Goal: Learn about a topic

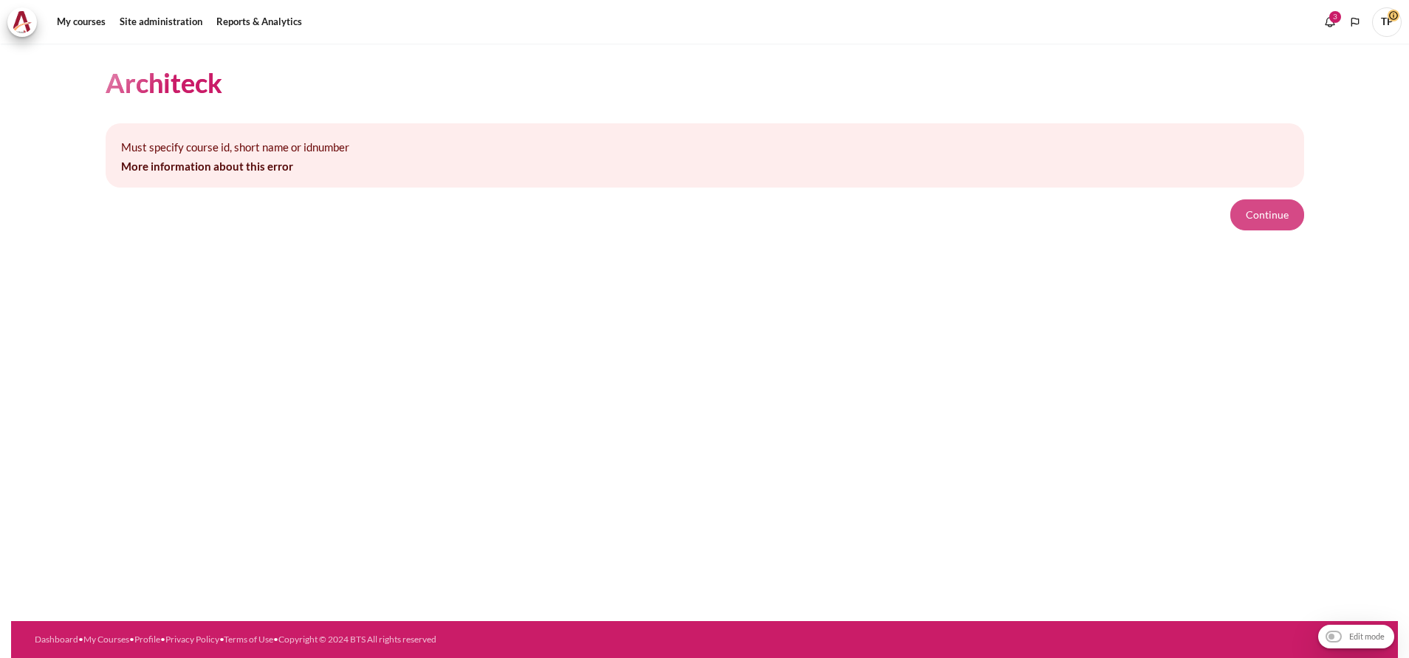
click at [1259, 222] on button "Continue" at bounding box center [1267, 214] width 74 height 31
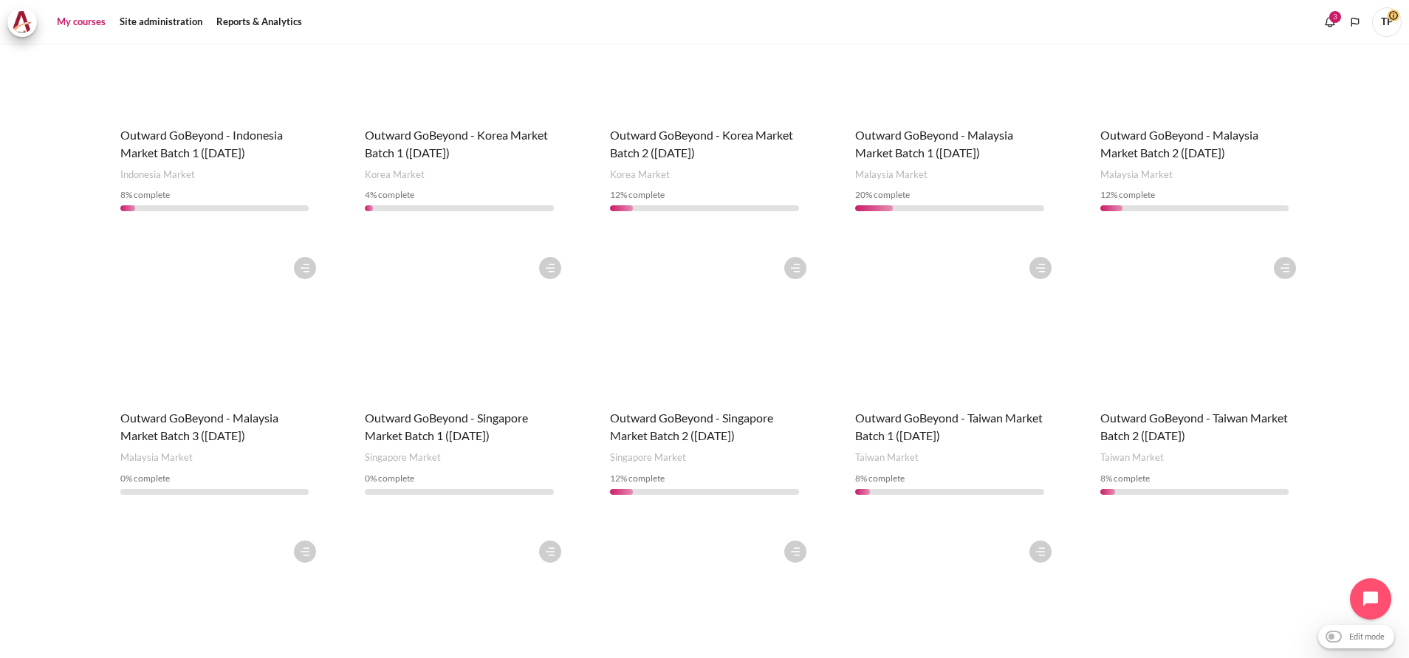
scroll to position [757, 0]
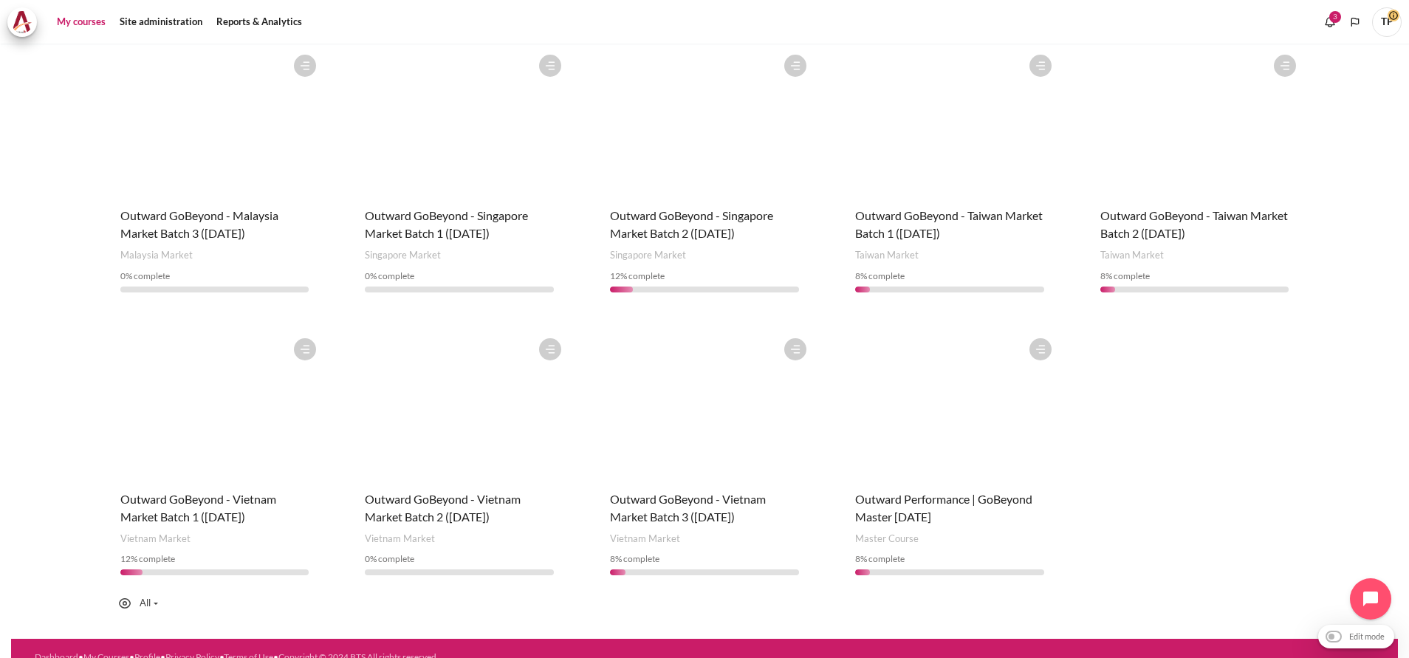
click at [693, 490] on h4 "Course name Outward GoBeyond - Vietnam Market Batch 3 (Oct 2025)" at bounding box center [704, 507] width 189 height 35
click at [683, 496] on span "Outward GoBeyond - Vietnam Market Batch 3 ([DATE])" at bounding box center [688, 508] width 156 height 32
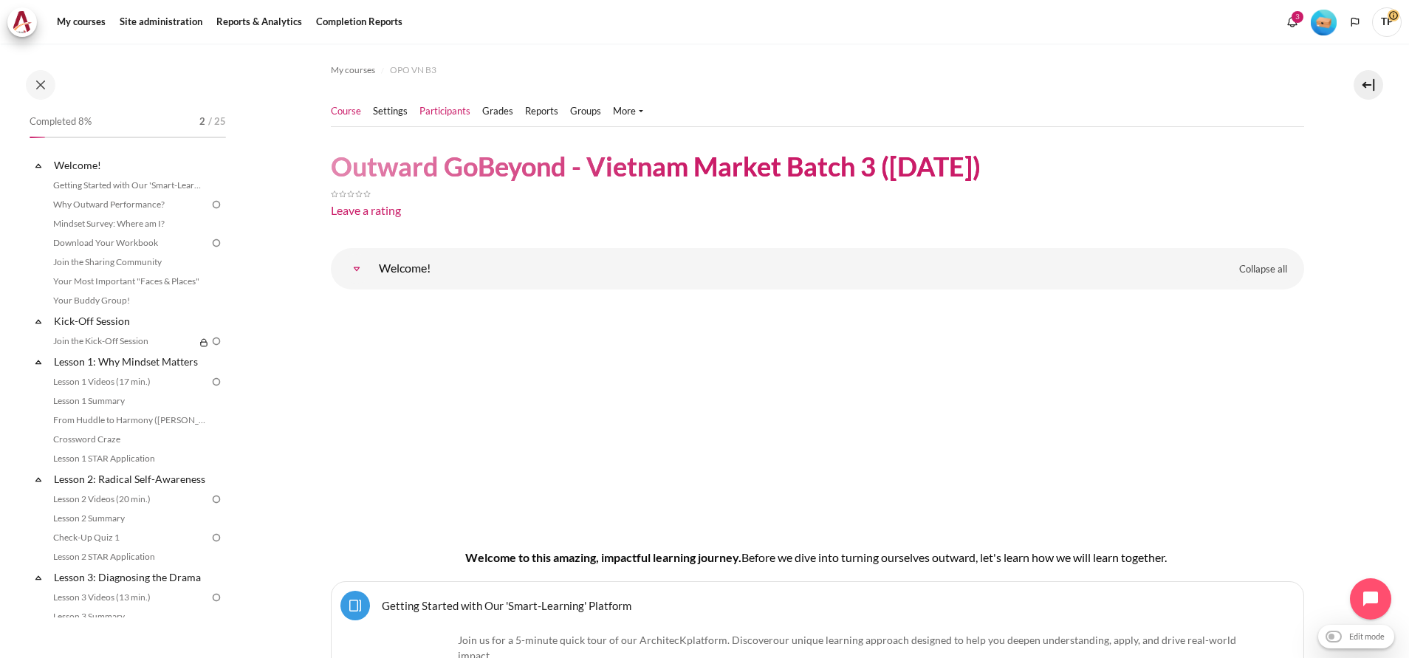
click at [436, 118] on link "Participants" at bounding box center [444, 111] width 51 height 15
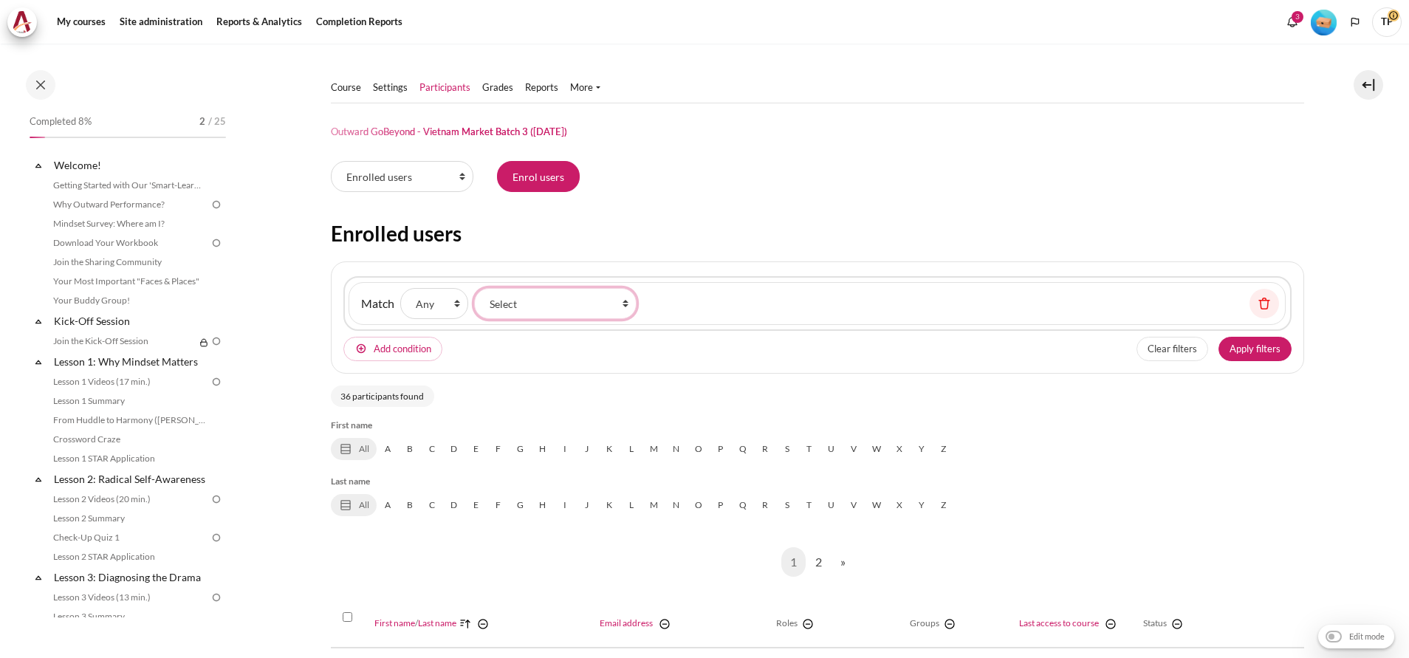
click at [537, 309] on select "Select Keyword Status Roles Enrolment methods Groups Inactive for more than" at bounding box center [555, 303] width 162 height 31
select select "keywords"
click at [474, 288] on select "Select Keyword Status Roles Enrolment methods Groups Inactive for more than" at bounding box center [555, 303] width 162 height 31
click at [688, 301] on input "Keyword" at bounding box center [715, 303] width 146 height 31
paste input "tntvy@zuelligpharma.com"
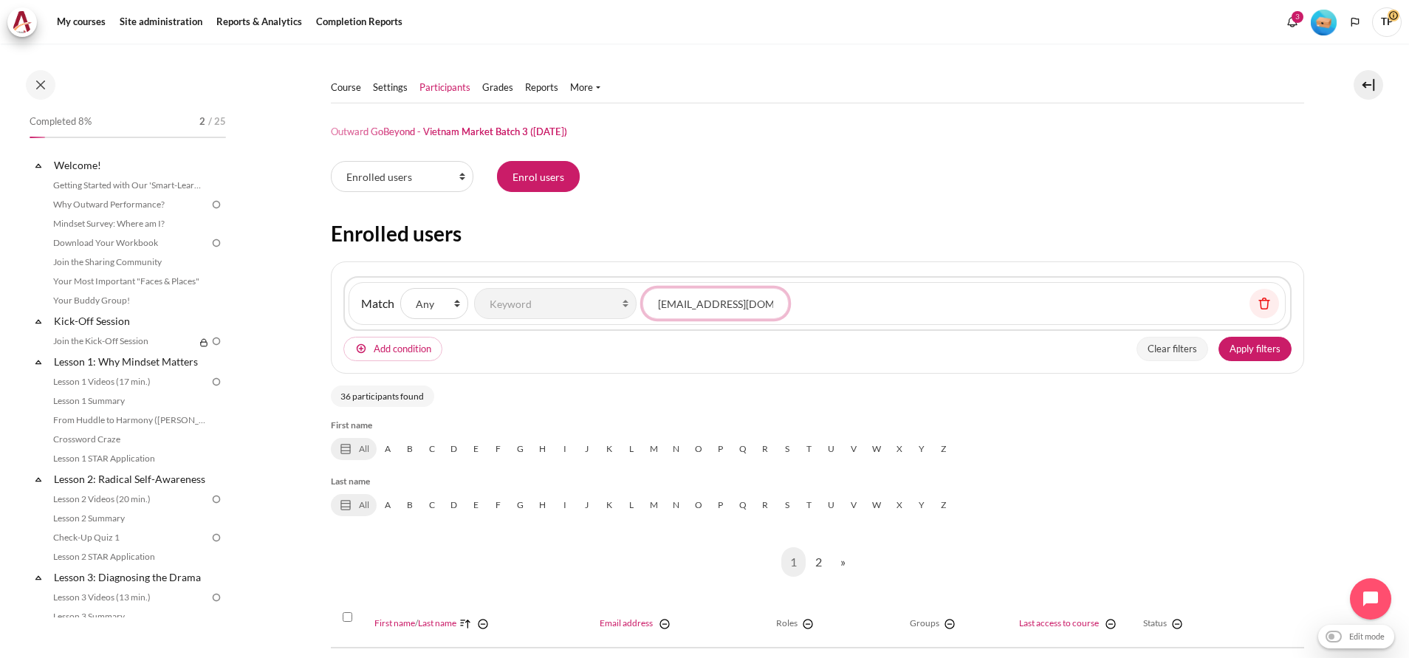
scroll to position [0, 5]
type input "tntvy@zuelligpharma.com"
click at [1232, 339] on button "Apply filters" at bounding box center [1254, 349] width 73 height 25
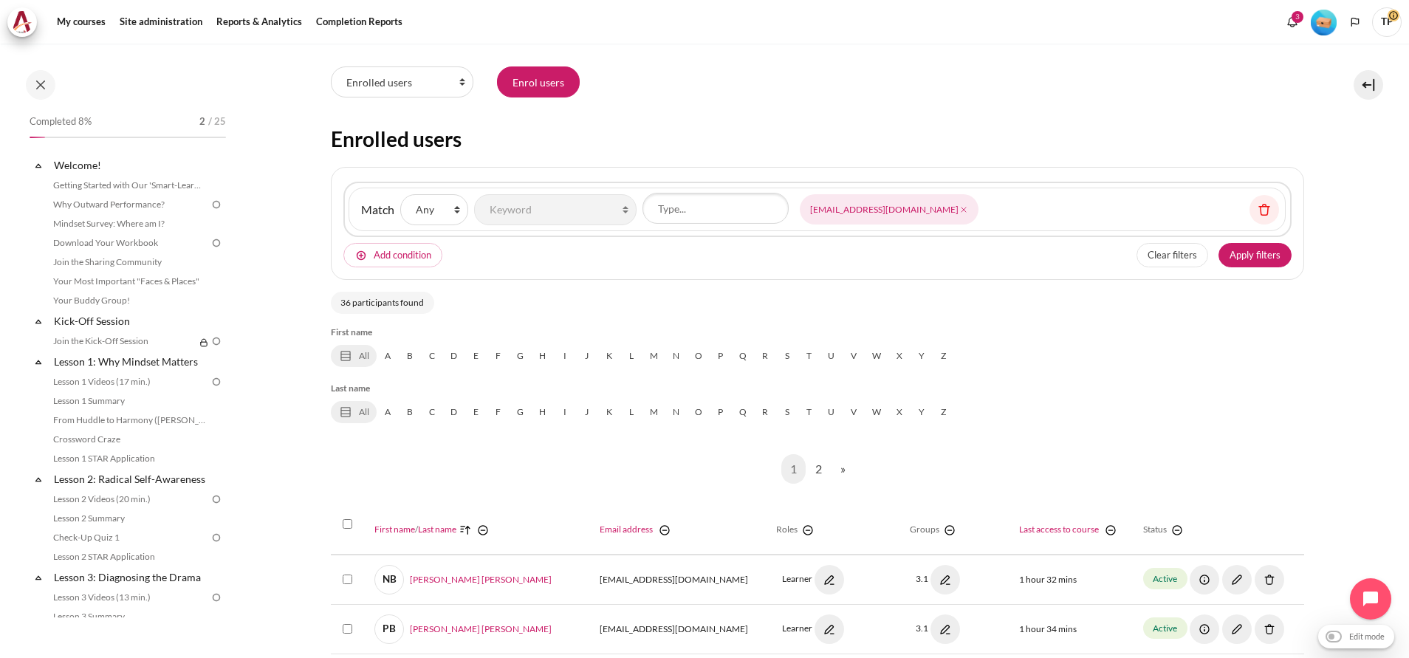
scroll to position [0, 0]
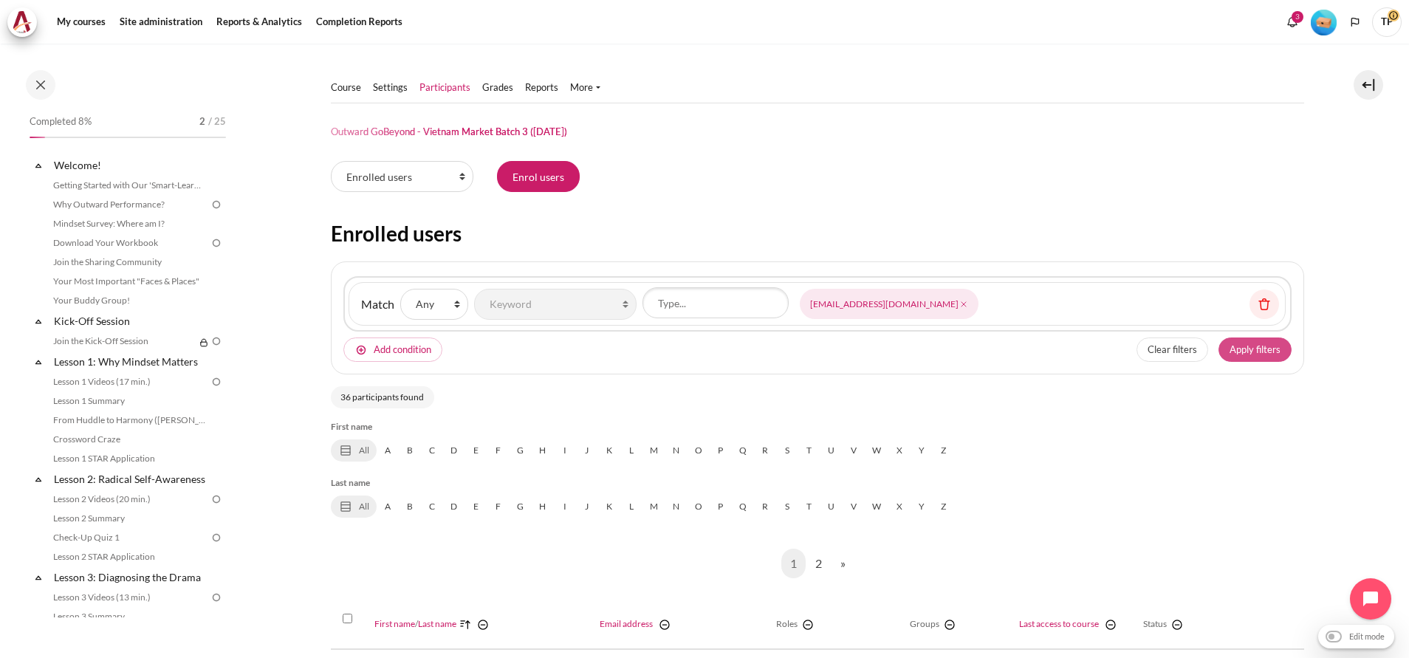
click at [1244, 354] on button "Apply filters" at bounding box center [1254, 349] width 73 height 25
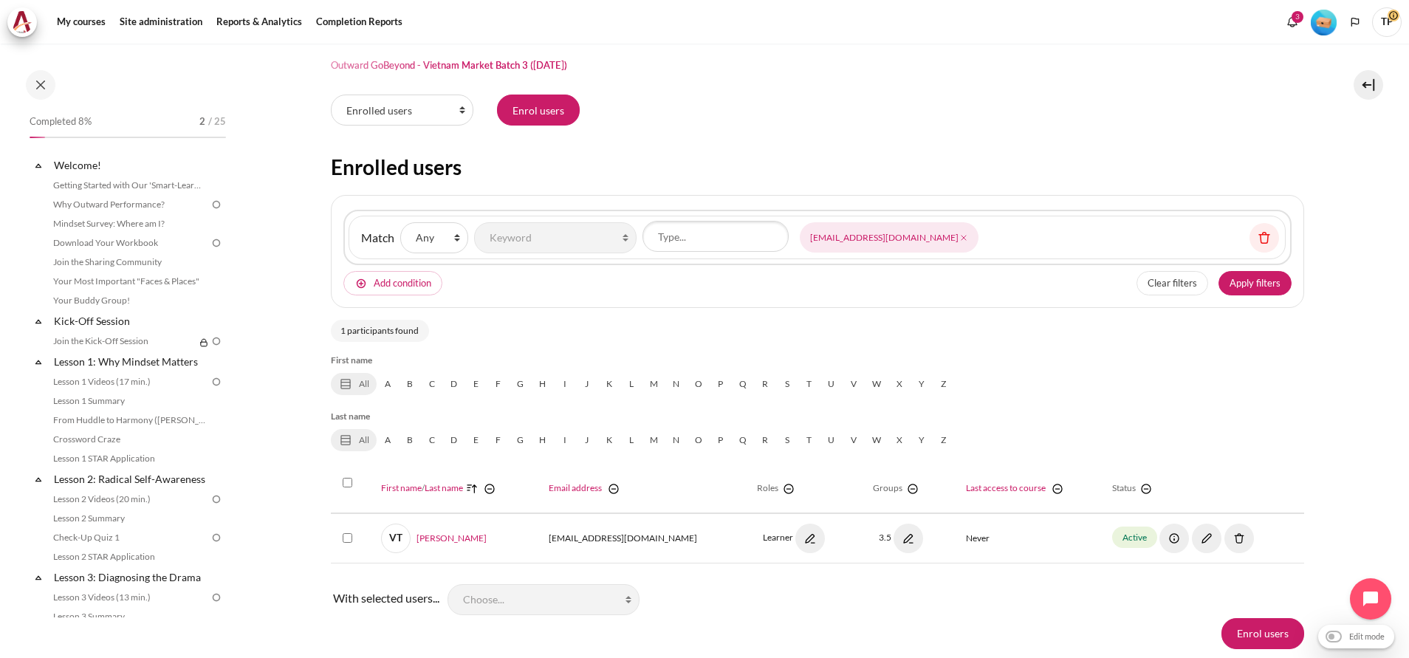
scroll to position [117, 0]
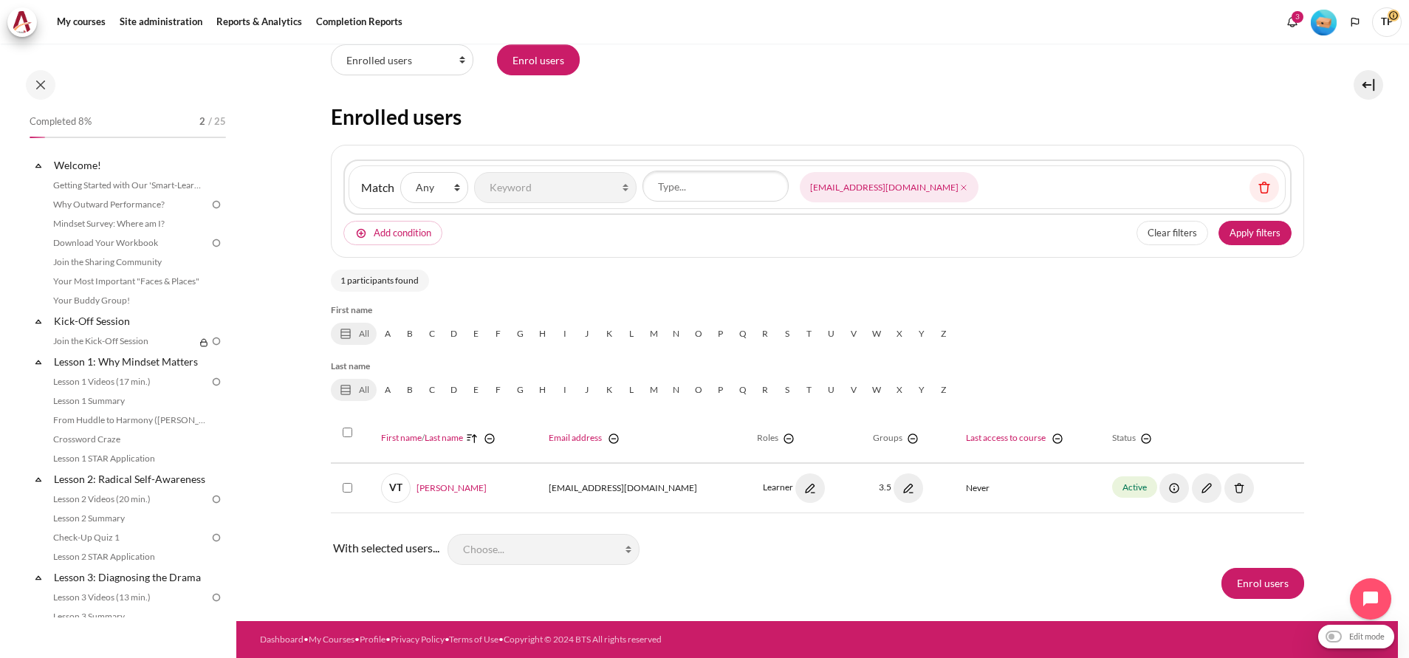
drag, startPoint x: 0, startPoint y: 554, endPoint x: 0, endPoint y: 509, distance: 45.0
click at [0, 555] on html "Skip to main content Open course index Completed 8% 2 / 25 Expand Collapse" at bounding box center [704, 329] width 1409 height 658
click at [86, 154] on div "Expand Collapse Welcome! Highlighted" at bounding box center [127, 164] width 193 height 21
click at [82, 177] on link "Getting Started with Our 'Smart-Learning' Platform" at bounding box center [129, 185] width 161 height 18
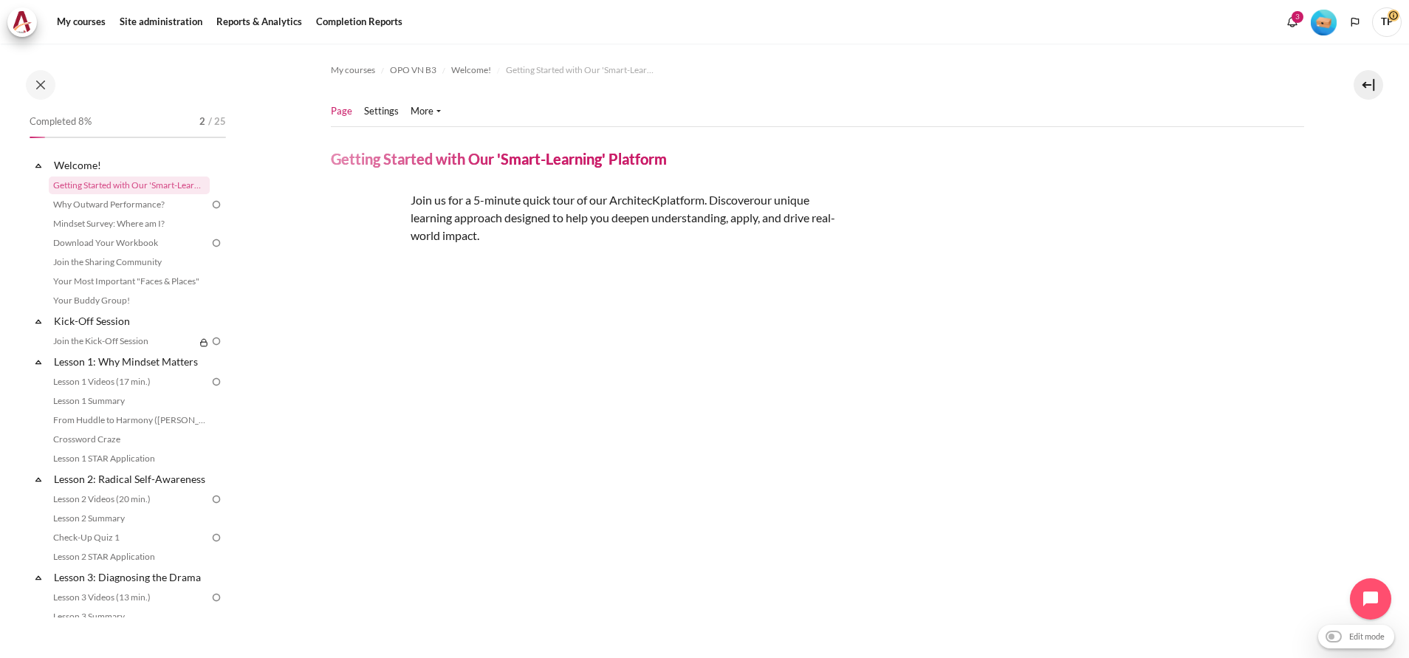
drag, startPoint x: 0, startPoint y: 337, endPoint x: 338, endPoint y: 515, distance: 382.1
click at [0, 337] on html "Skip to main content Open course index Completed 8% 2 / 25 Expand Collapse" at bounding box center [704, 329] width 1409 height 658
click at [911, 192] on div "Join us for a 5-minute quick tour of our ArchitecK platform. Discover our uniqu…" at bounding box center [817, 217] width 973 height 53
click at [99, 164] on link "Welcome!" at bounding box center [131, 165] width 158 height 20
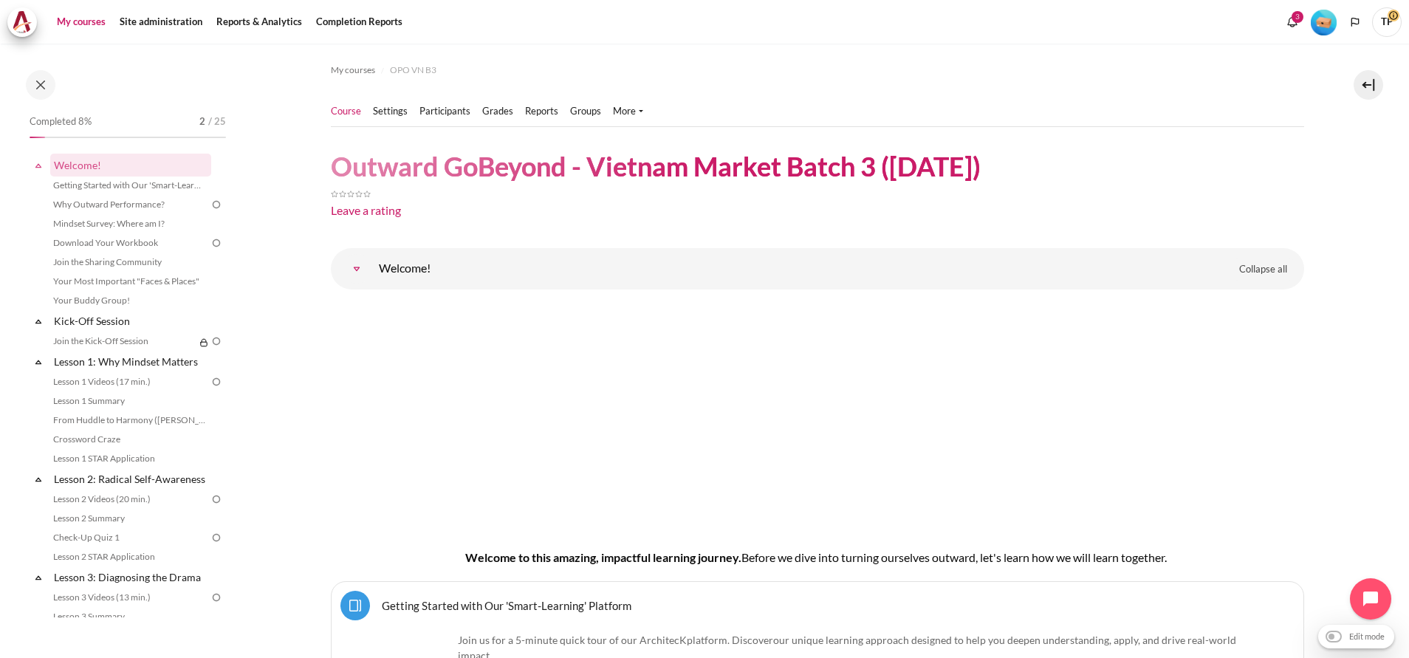
click at [68, 11] on link "My courses" at bounding box center [81, 22] width 59 height 30
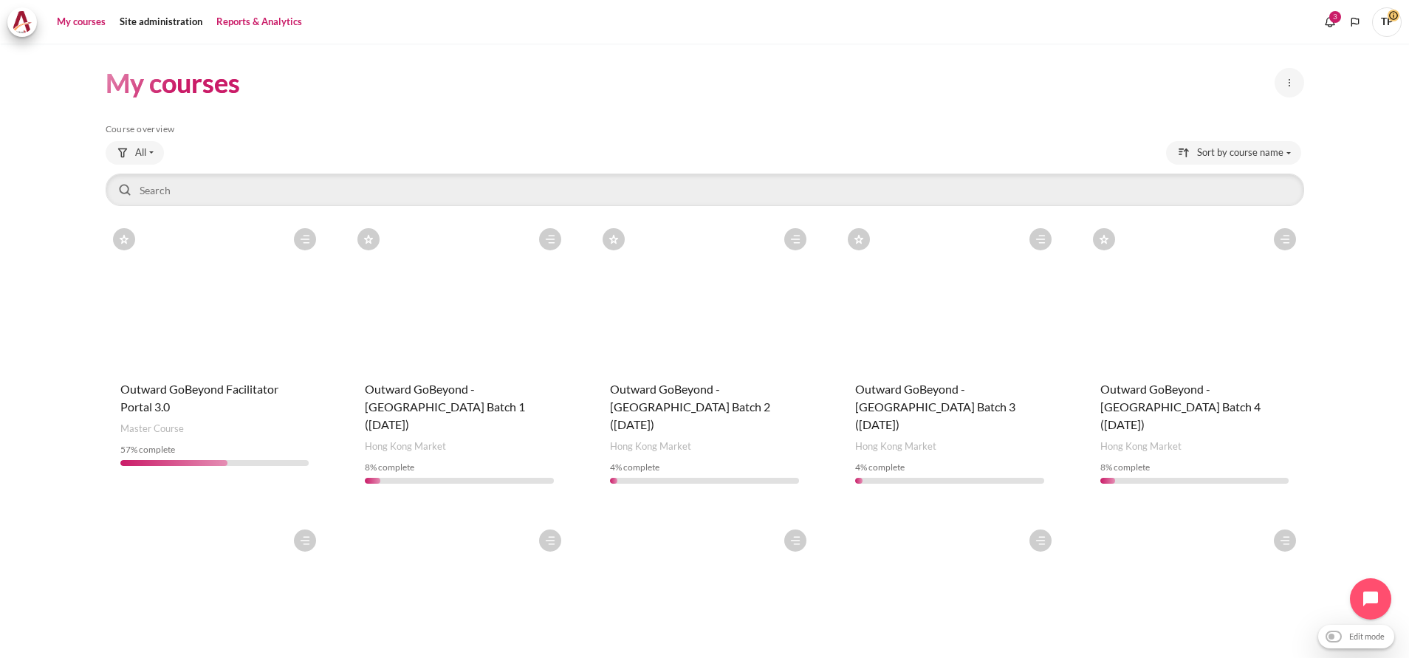
click at [232, 27] on link "Reports & Analytics" at bounding box center [259, 22] width 96 height 30
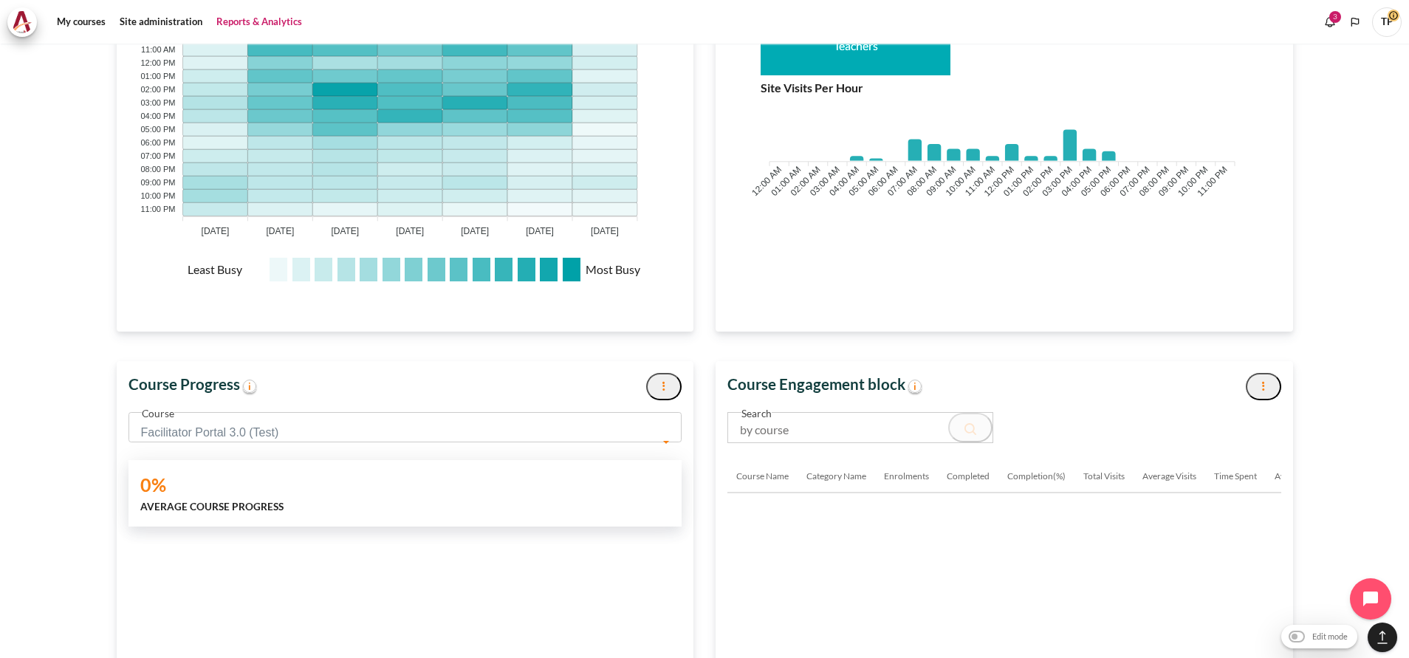
scroll to position [2325, 0]
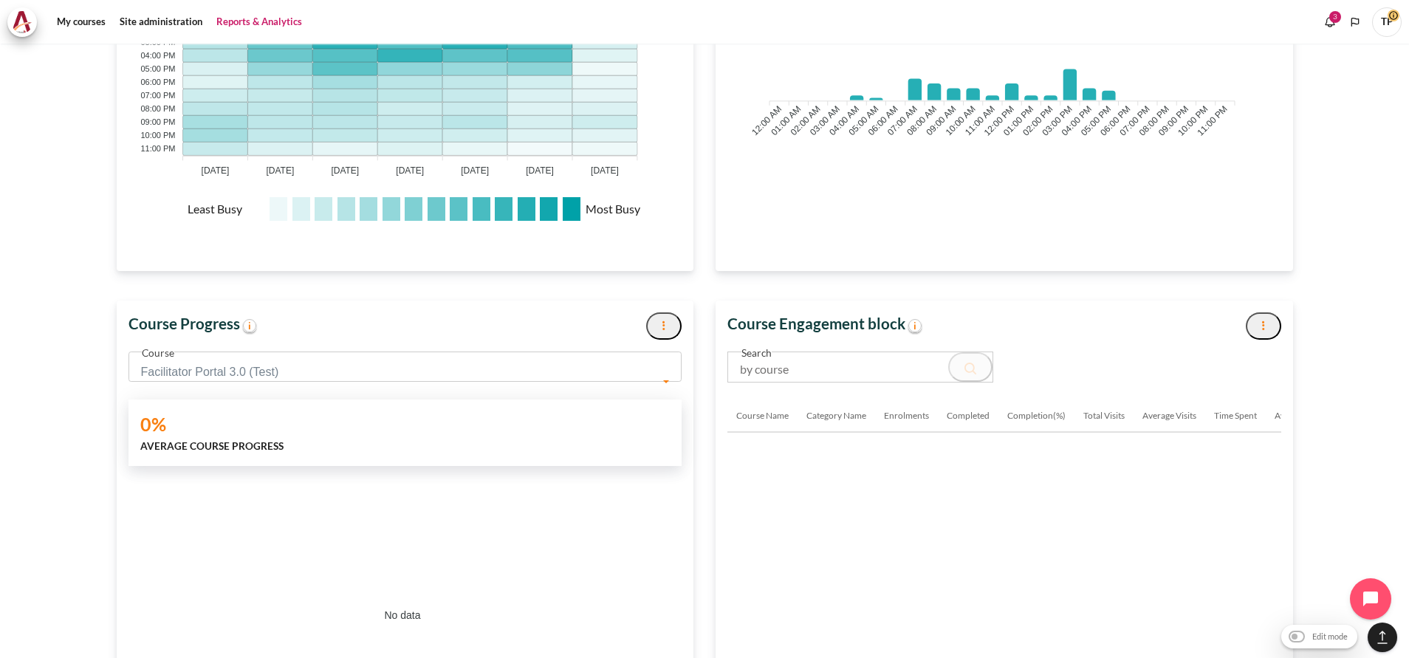
click at [400, 359] on span "Facilitator Portal 3.0 (Test)" at bounding box center [405, 366] width 554 height 30
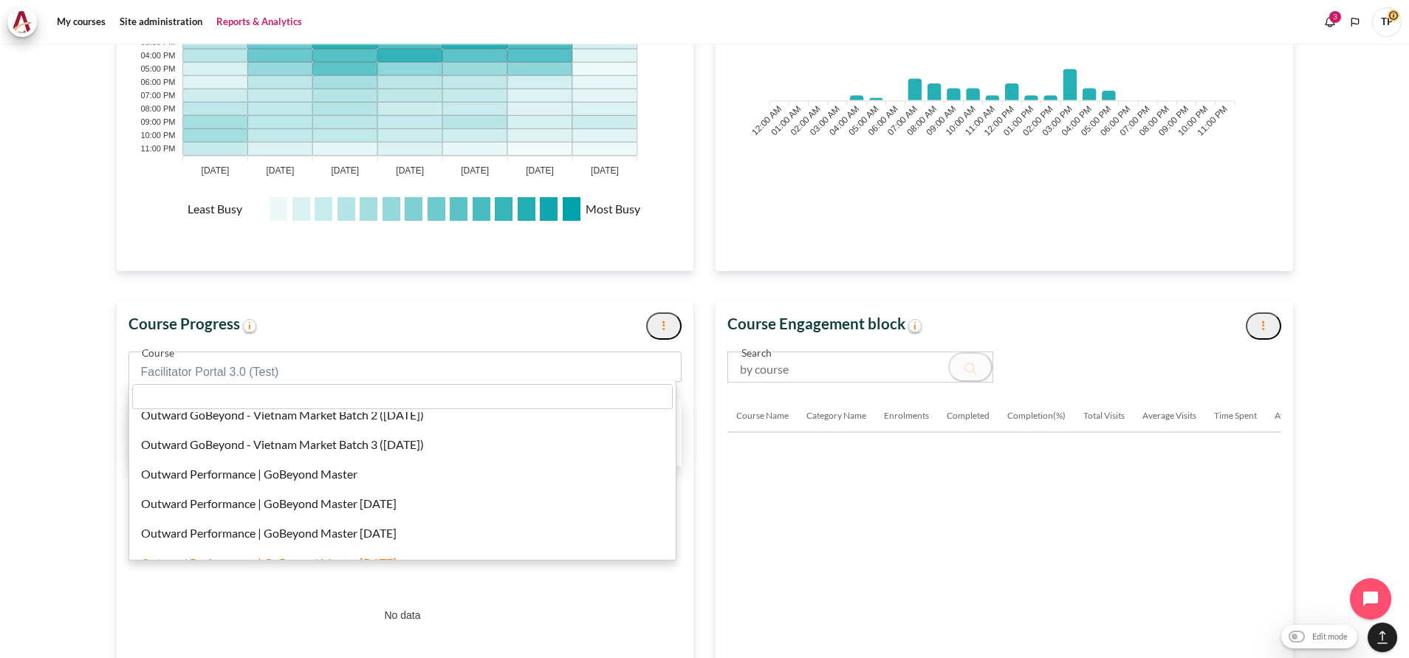
scroll to position [598, 0]
select select "834"
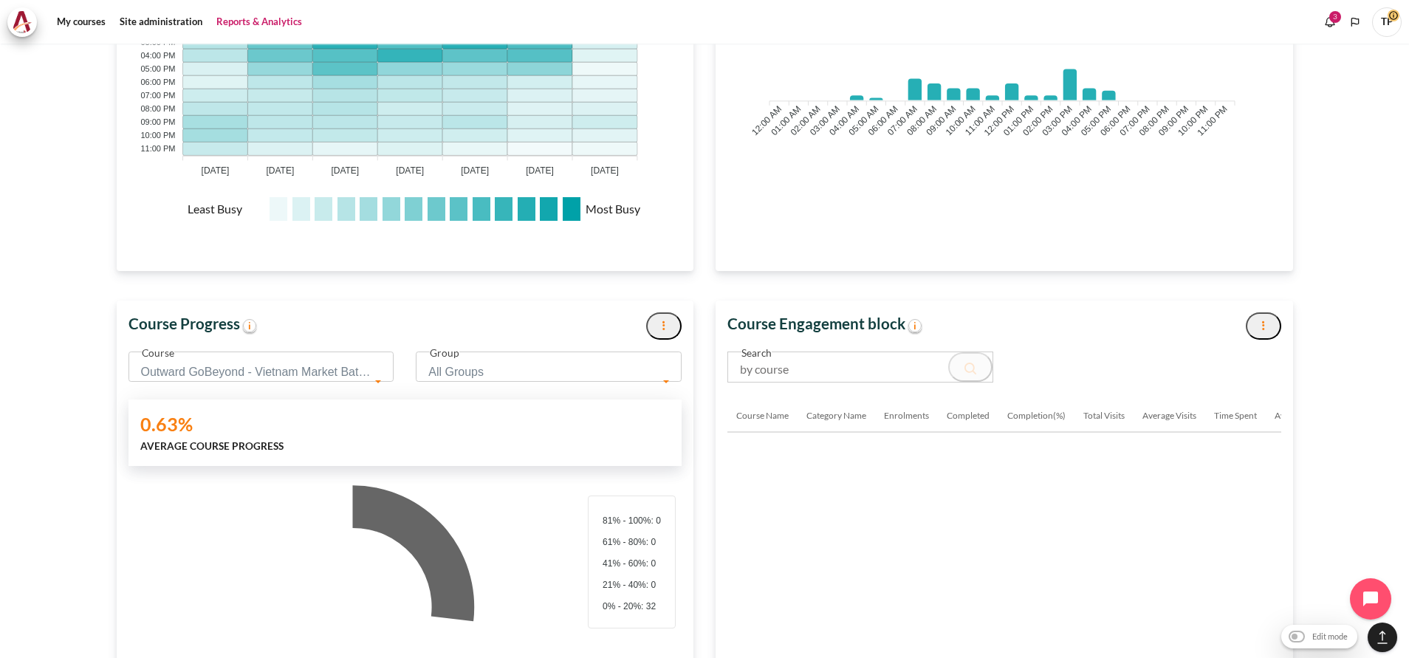
scroll to position [18, 18]
